Goal: Information Seeking & Learning: Learn about a topic

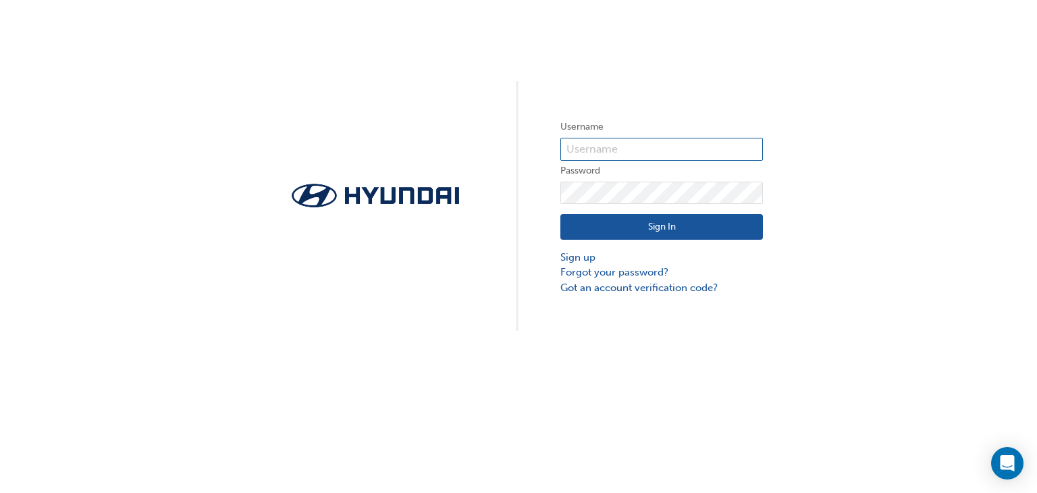
click at [589, 146] on input "text" at bounding box center [661, 149] width 203 height 23
type input "[PERSON_NAME][EMAIL_ADDRESS][PERSON_NAME][DOMAIN_NAME]"
click at [656, 234] on button "Sign In" at bounding box center [661, 227] width 203 height 26
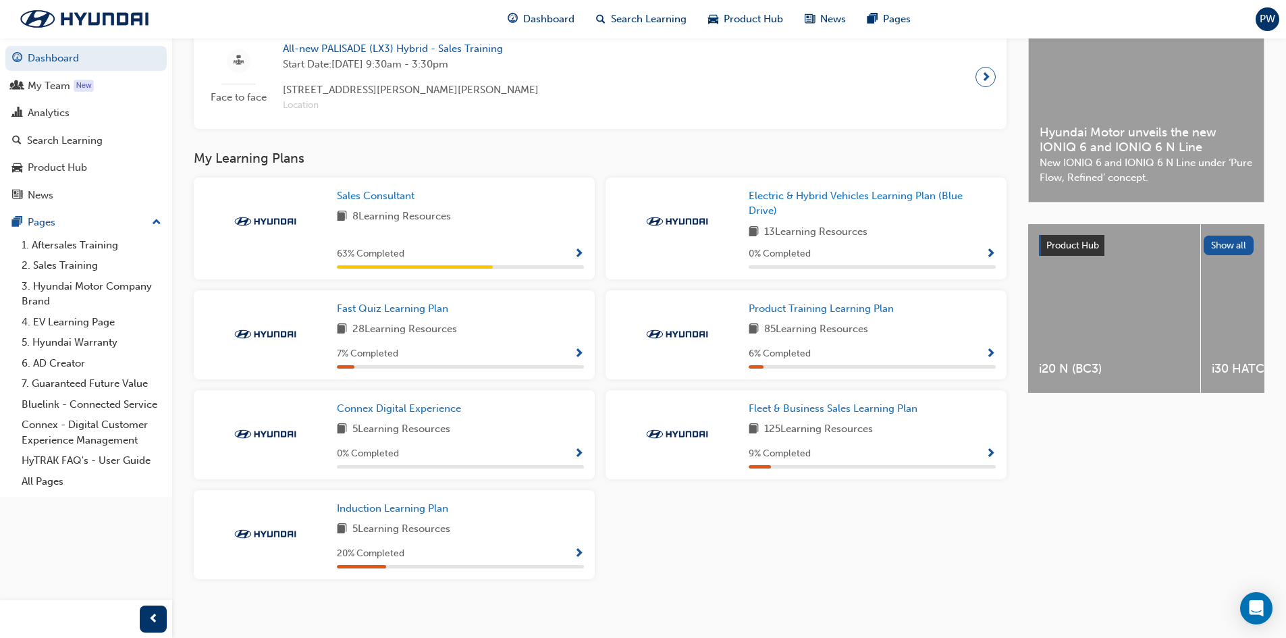
scroll to position [343, 0]
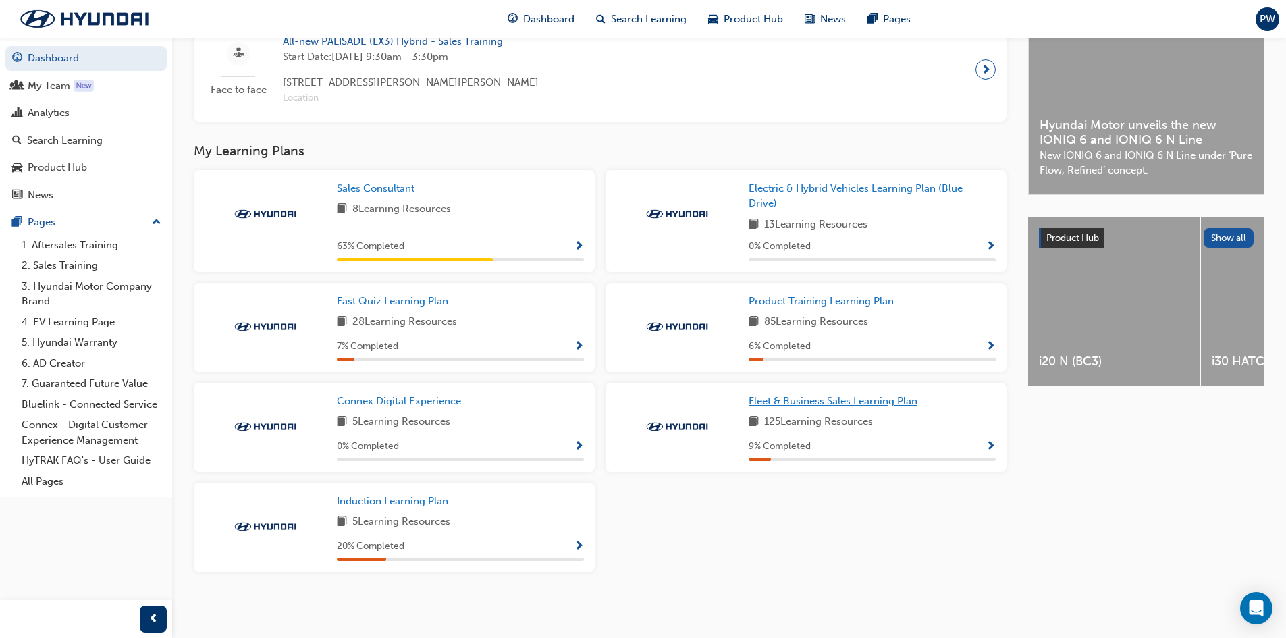
click at [897, 400] on span "Fleet & Business Sales Learning Plan" at bounding box center [833, 401] width 169 height 12
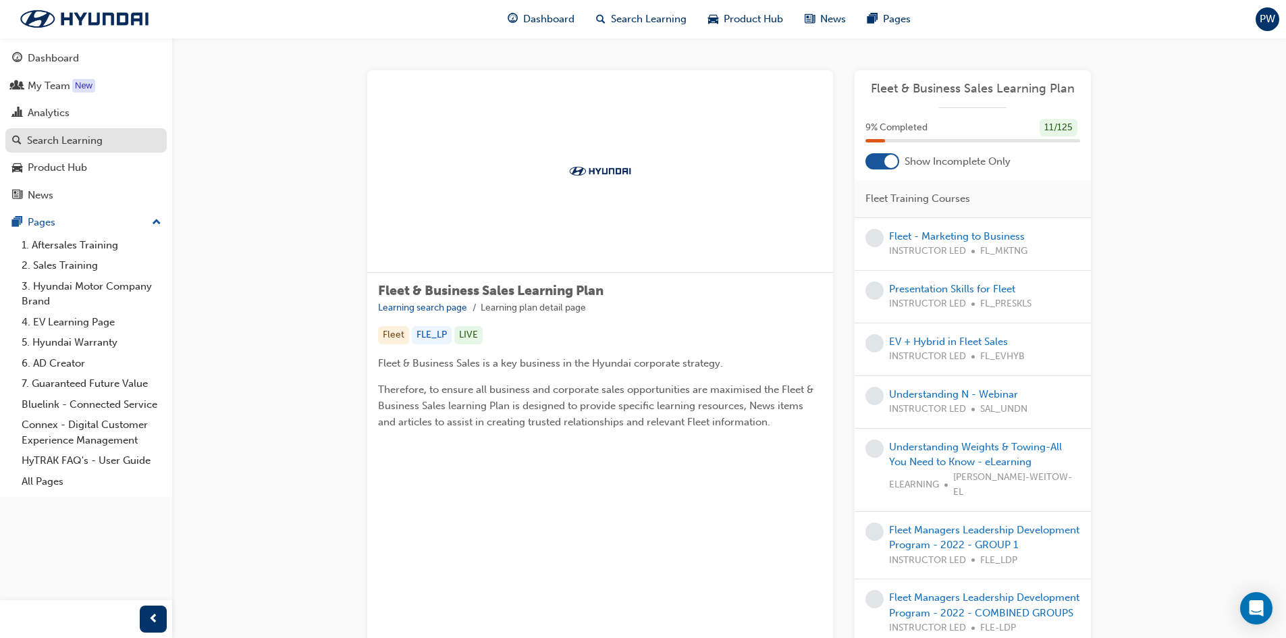
click at [44, 139] on div "Search Learning" at bounding box center [65, 141] width 76 height 16
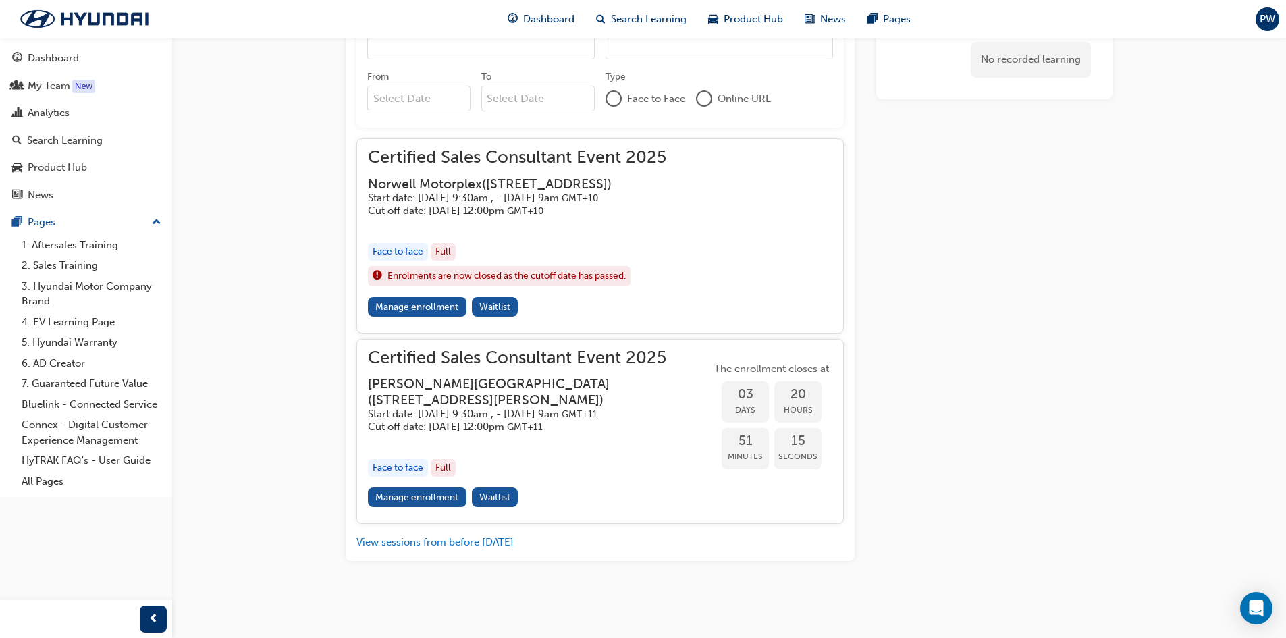
scroll to position [1343, 0]
